Goal: Task Accomplishment & Management: Complete application form

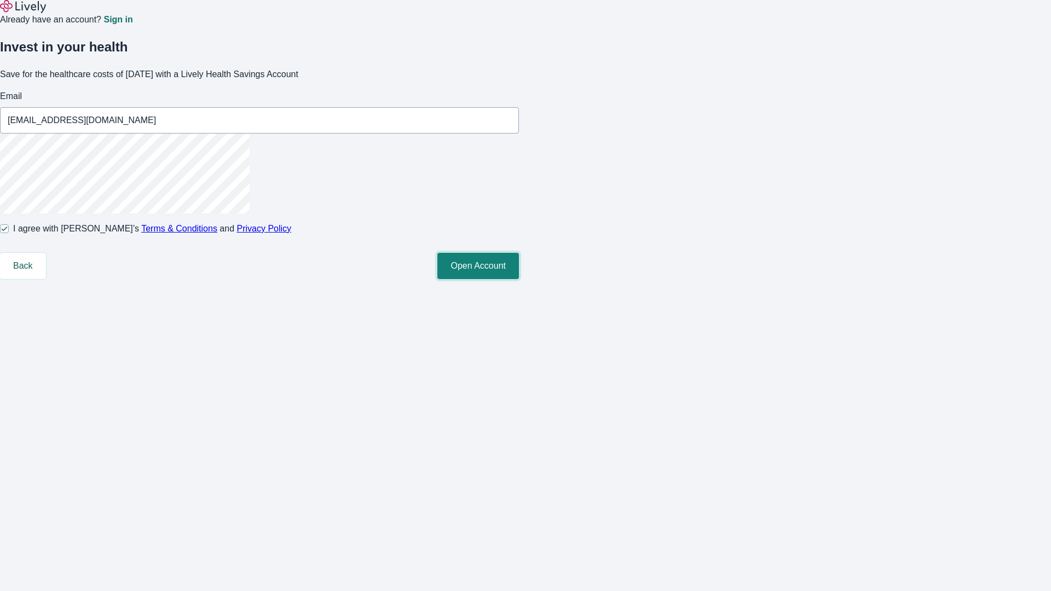
click at [519, 279] on button "Open Account" at bounding box center [479, 266] width 82 height 26
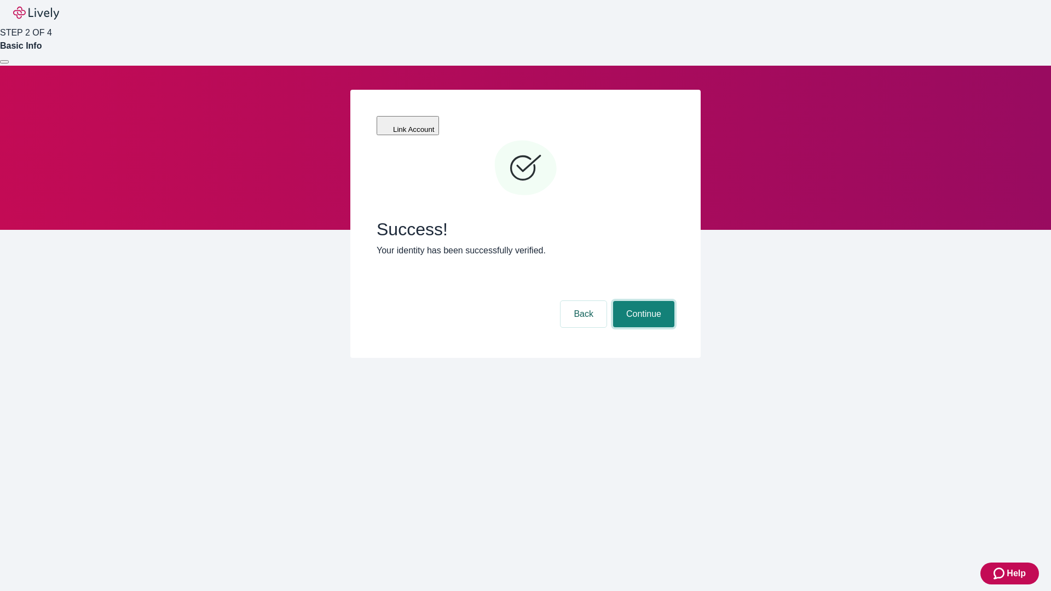
click at [642, 301] on button "Continue" at bounding box center [643, 314] width 61 height 26
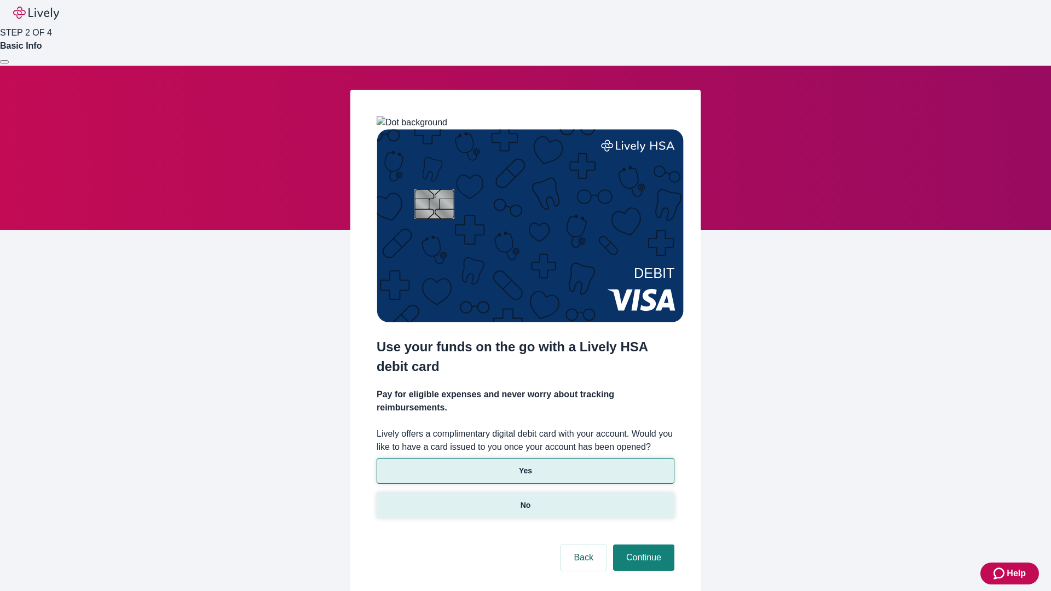
click at [525, 500] on p "No" at bounding box center [526, 505] width 10 height 11
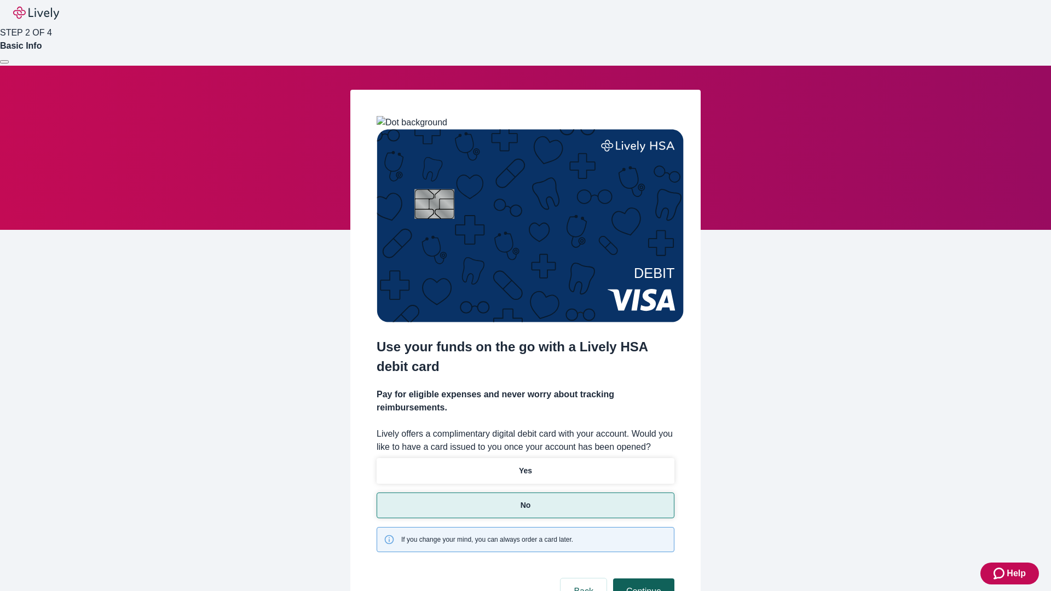
click at [642, 579] on button "Continue" at bounding box center [643, 592] width 61 height 26
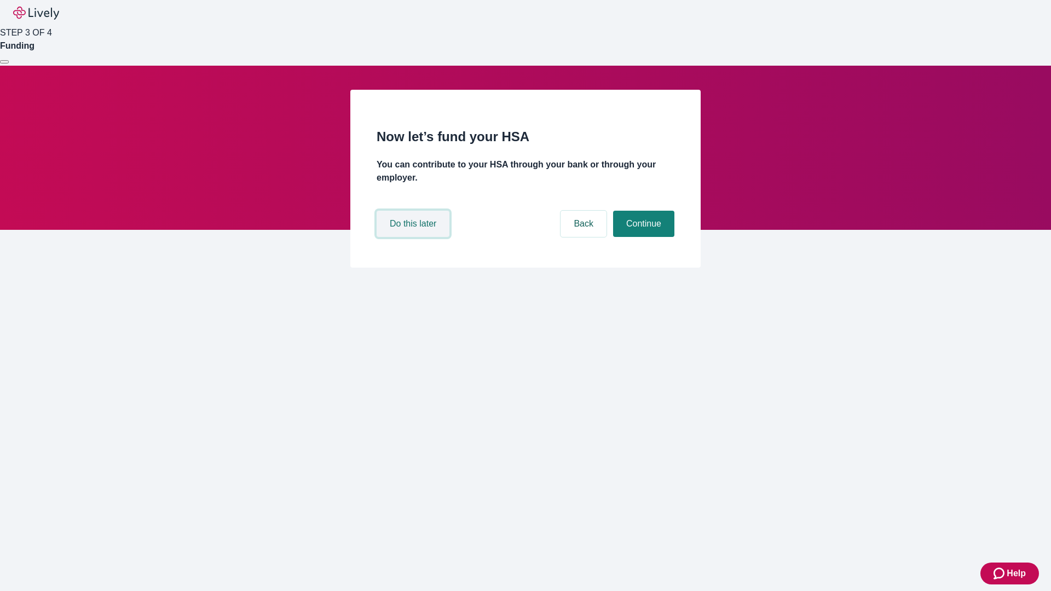
click at [415, 237] on button "Do this later" at bounding box center [413, 224] width 73 height 26
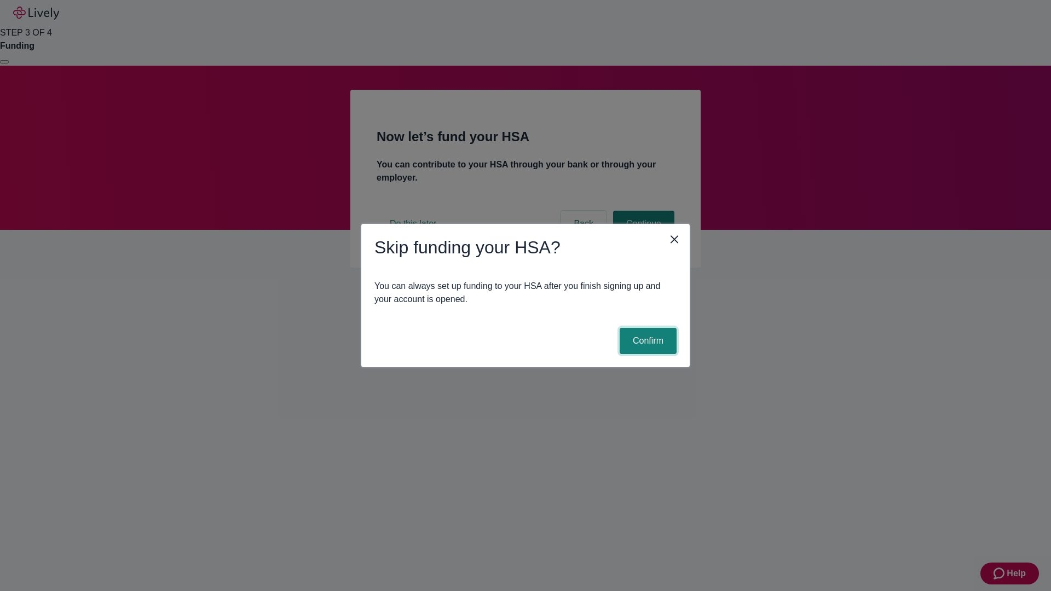
click at [647, 341] on button "Confirm" at bounding box center [648, 341] width 57 height 26
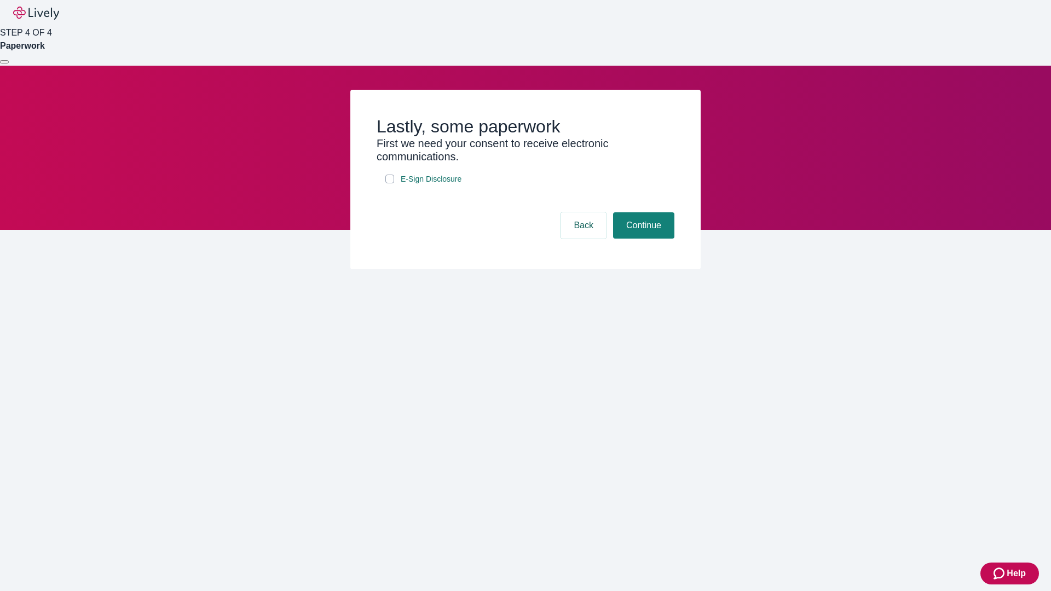
click at [390, 183] on input "E-Sign Disclosure" at bounding box center [389, 179] width 9 height 9
checkbox input "true"
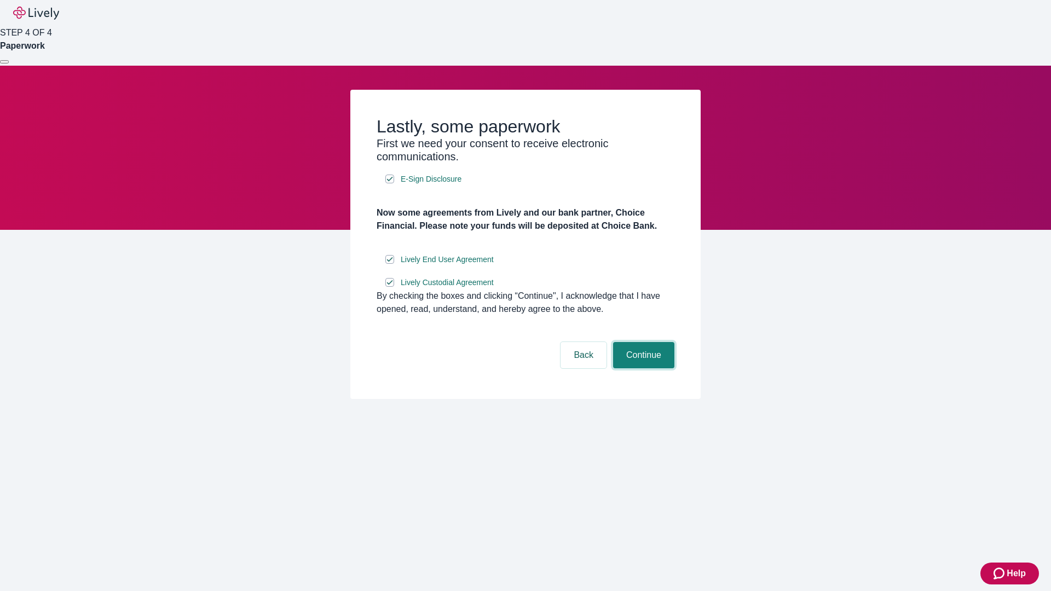
click at [642, 369] on button "Continue" at bounding box center [643, 355] width 61 height 26
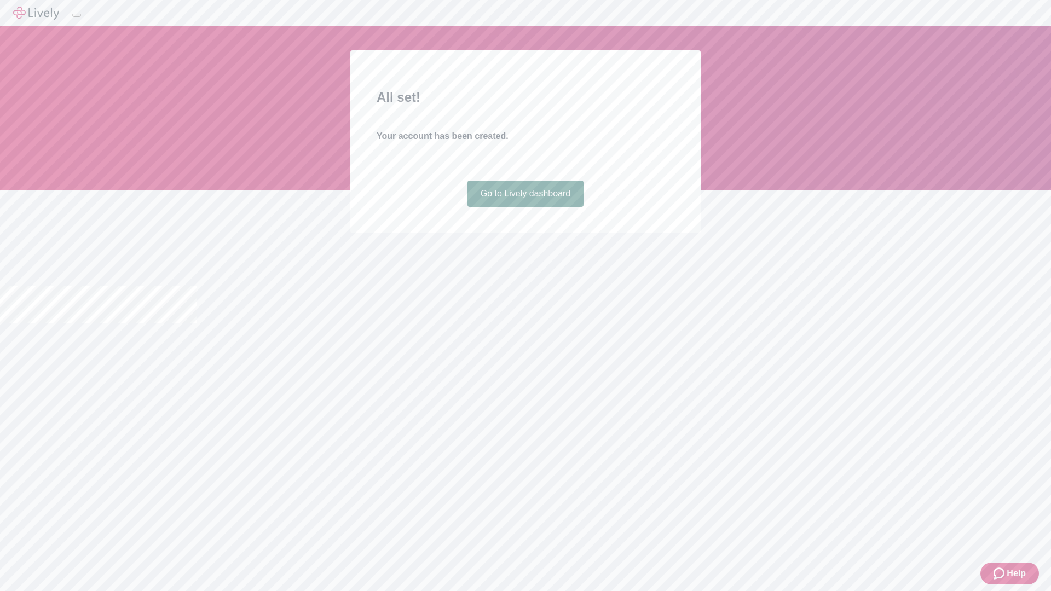
click at [525, 207] on link "Go to Lively dashboard" at bounding box center [526, 194] width 117 height 26
